Goal: Communication & Community: Answer question/provide support

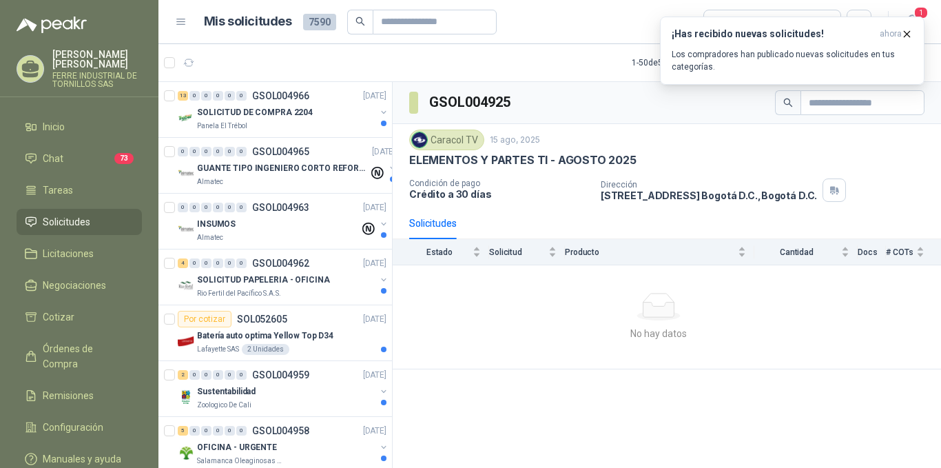
click at [196, 59] on button "button" at bounding box center [189, 63] width 22 height 22
click at [115, 155] on li "Chat 73" at bounding box center [79, 158] width 109 height 15
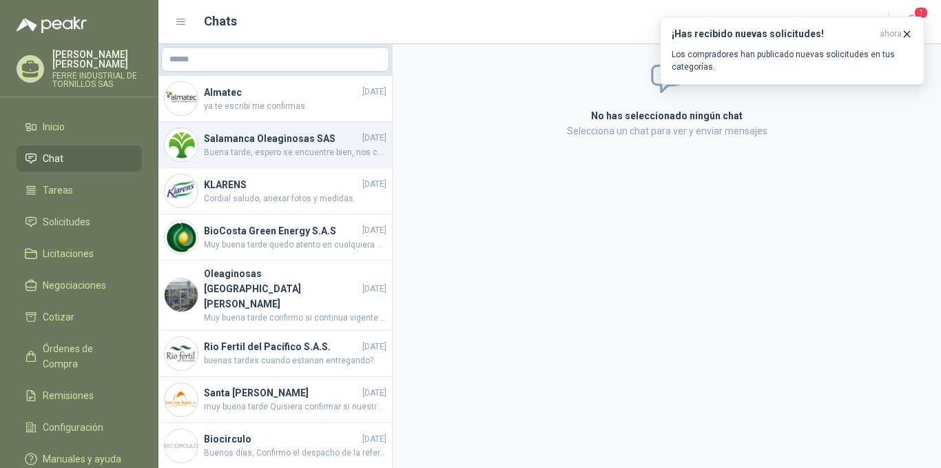
click at [305, 163] on div "Salamanca Oleaginosas SAS [DATE] Buena tarde, espero se encuentre bien, nos con…" at bounding box center [274, 145] width 233 height 46
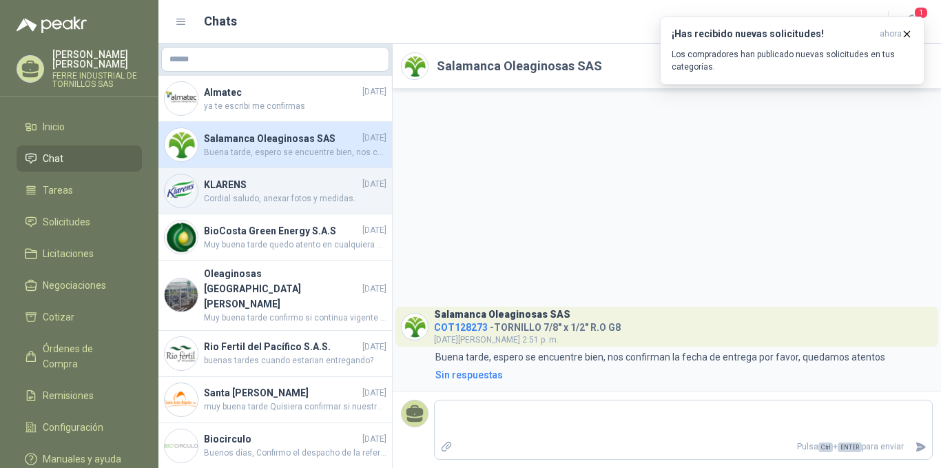
click at [293, 205] on span "Cordial saludo, anexar fotos y medidas." at bounding box center [295, 198] width 183 height 13
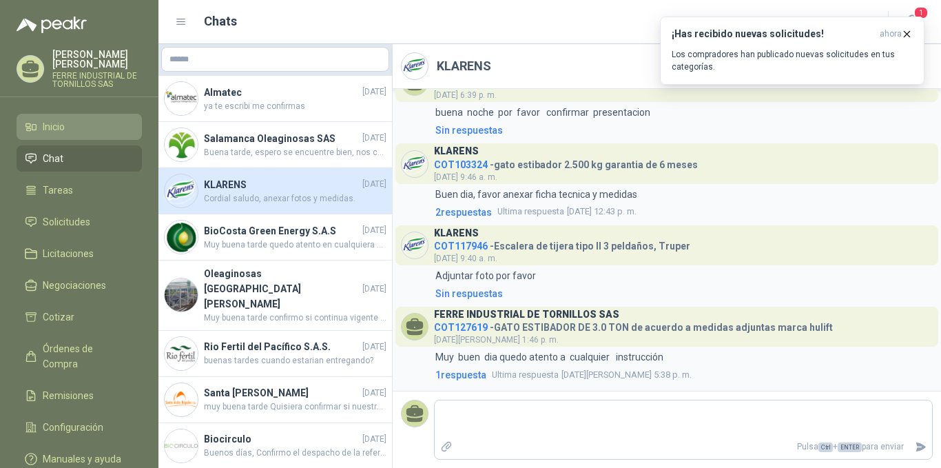
click at [61, 119] on span "Inicio" at bounding box center [54, 126] width 22 height 15
